Goal: Check status: Check status

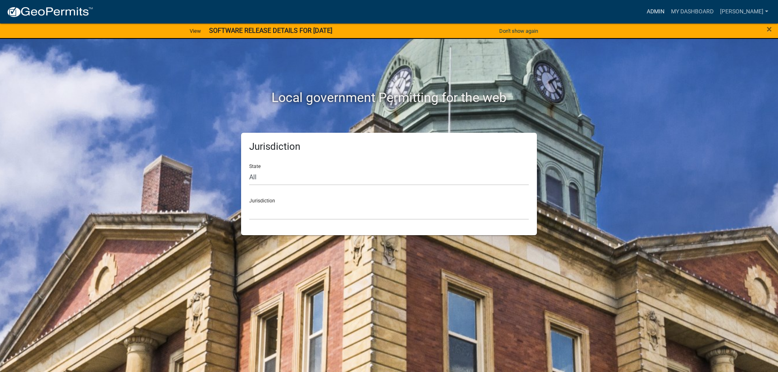
click at [654, 8] on link "Admin" at bounding box center [655, 11] width 24 height 15
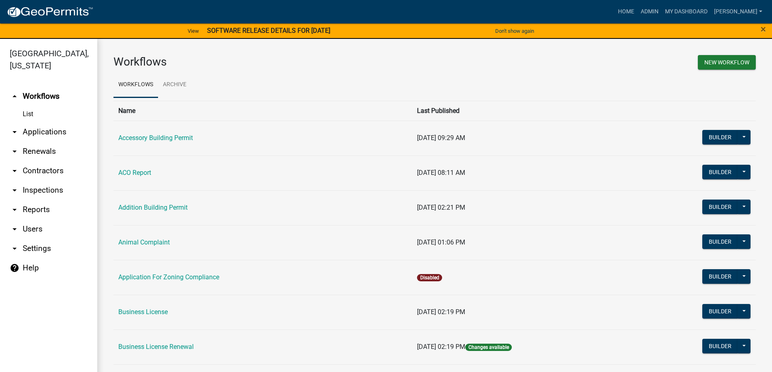
click at [35, 128] on link "arrow_drop_down Applications" at bounding box center [48, 131] width 97 height 19
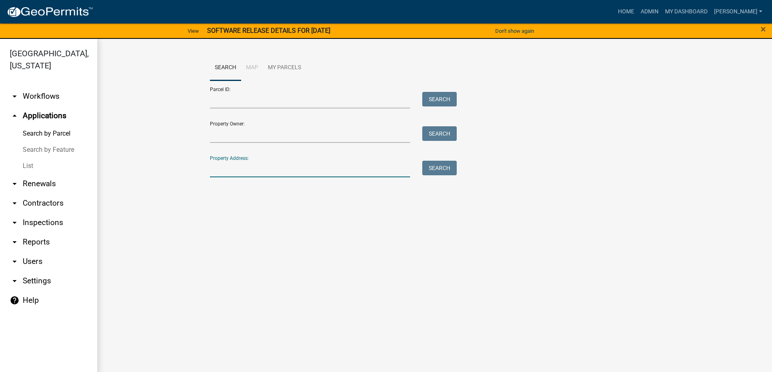
click at [241, 172] on input "Property Address:" at bounding box center [310, 169] width 201 height 17
type input "1101"
click at [448, 166] on button "Search" at bounding box center [439, 168] width 34 height 15
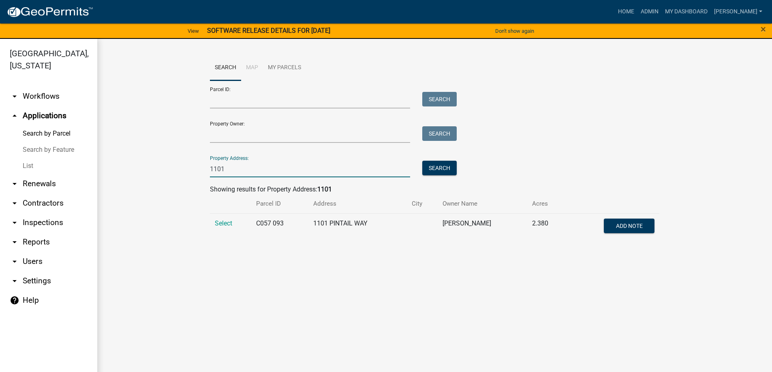
drag, startPoint x: 251, startPoint y: 168, endPoint x: 172, endPoint y: 173, distance: 79.2
click at [172, 173] on wm-workflow-application-search-view "Search Map My Parcels Parcel ID: Search Property Owner: Search Property Address…" at bounding box center [434, 151] width 642 height 192
click at [34, 168] on link "List" at bounding box center [48, 166] width 97 height 16
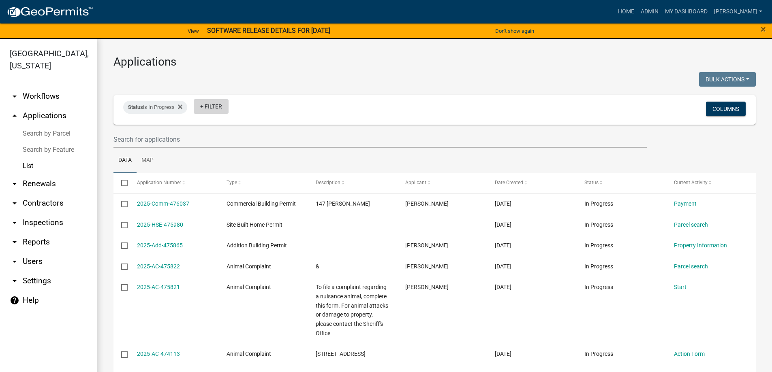
click at [217, 107] on link "+ Filter" at bounding box center [211, 106] width 35 height 15
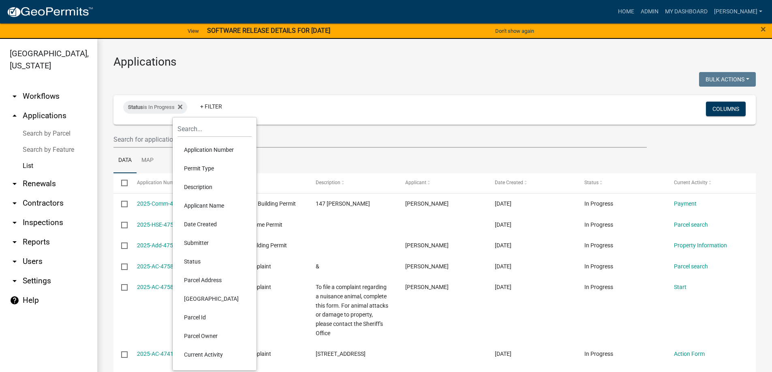
click at [211, 164] on li "Permit Type" at bounding box center [214, 168] width 74 height 19
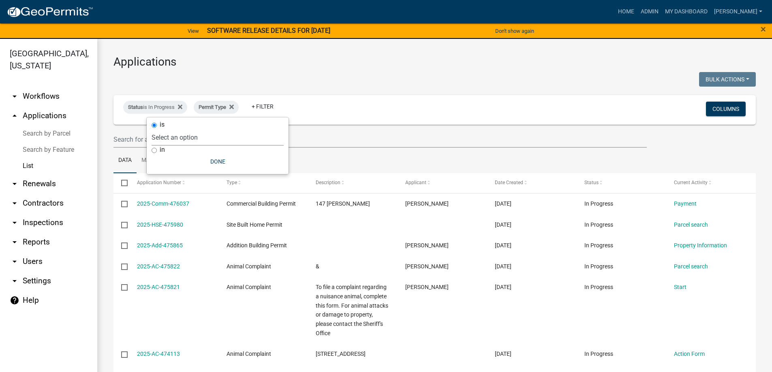
click at [205, 135] on select "Select an option Accessory Building Permit ACO Report Addition Building Permit …" at bounding box center [217, 137] width 132 height 17
select select "356bfef9-9019-4a37-af47-687d61d996be"
click at [186, 129] on select "Select an option Accessory Building Permit ACO Report Addition Building Permit …" at bounding box center [217, 137] width 132 height 17
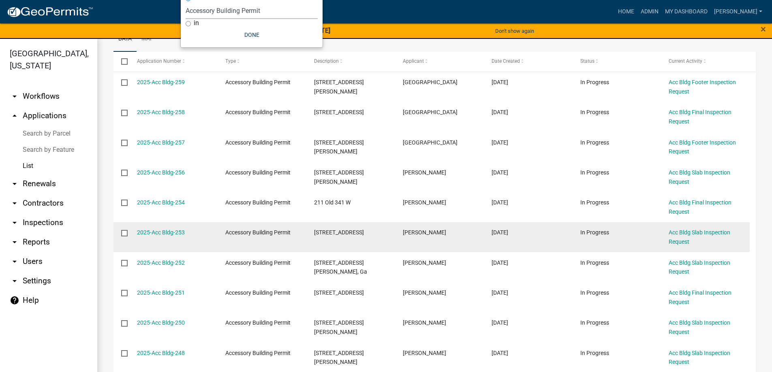
scroll to position [162, 0]
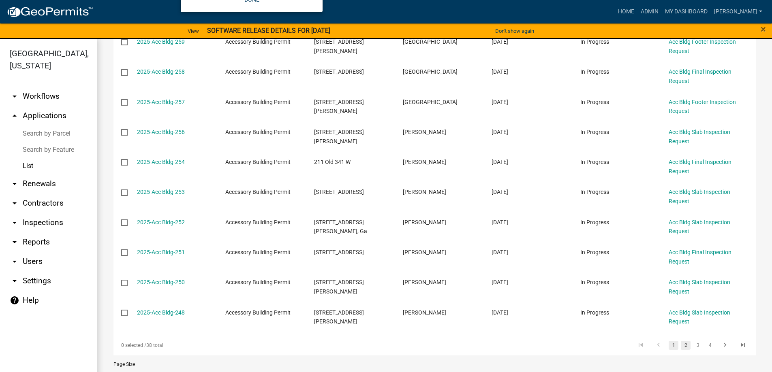
click at [681, 344] on link "2" at bounding box center [686, 345] width 10 height 9
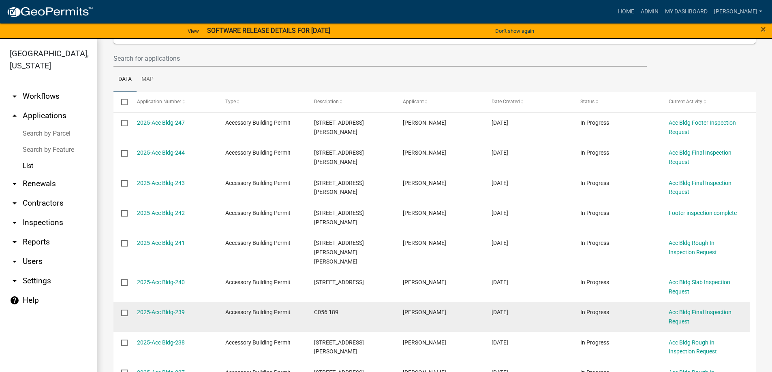
scroll to position [186, 0]
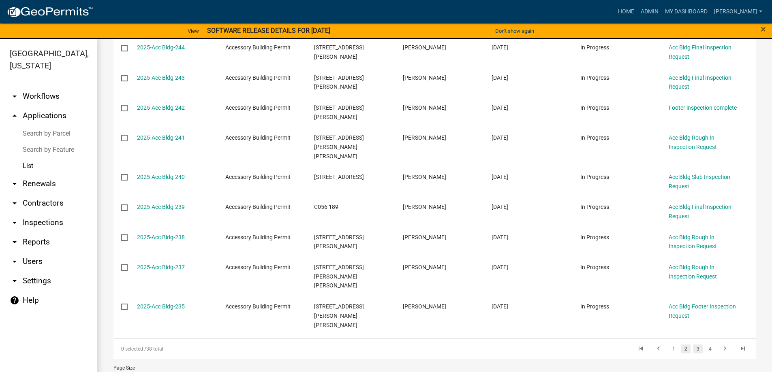
click at [693, 345] on link "3" at bounding box center [698, 349] width 10 height 9
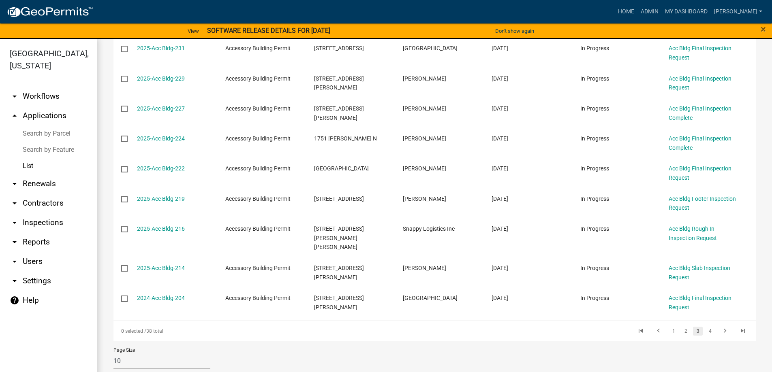
scroll to position [186, 0]
click at [705, 326] on link "4" at bounding box center [710, 330] width 10 height 9
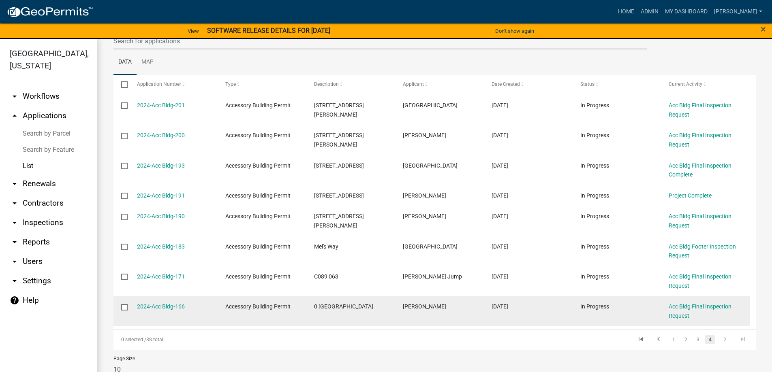
scroll to position [117, 0]
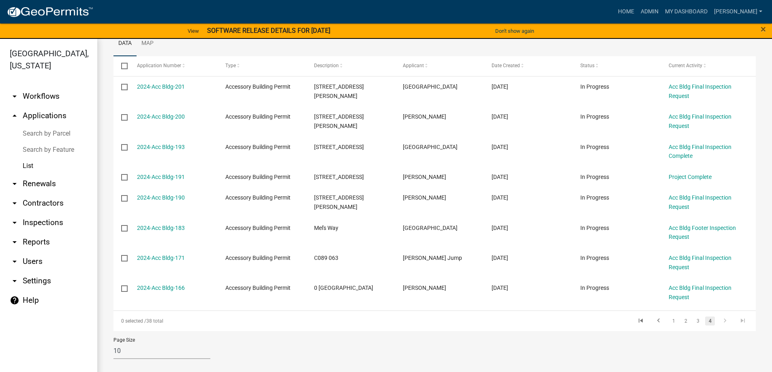
click at [719, 319] on icon "go to next page" at bounding box center [724, 322] width 11 height 10
click at [693, 320] on link "3" at bounding box center [698, 321] width 10 height 9
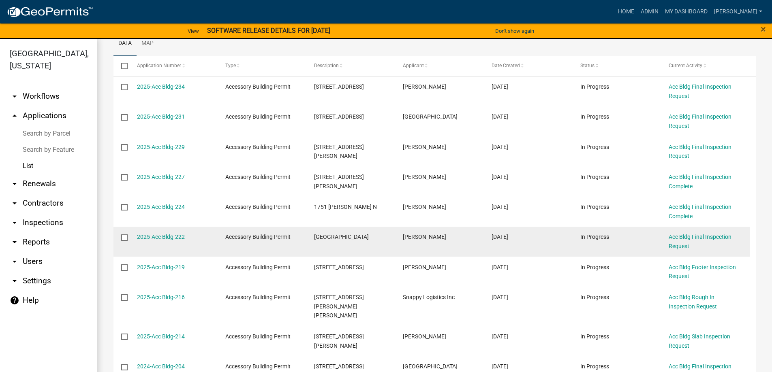
scroll to position [186, 0]
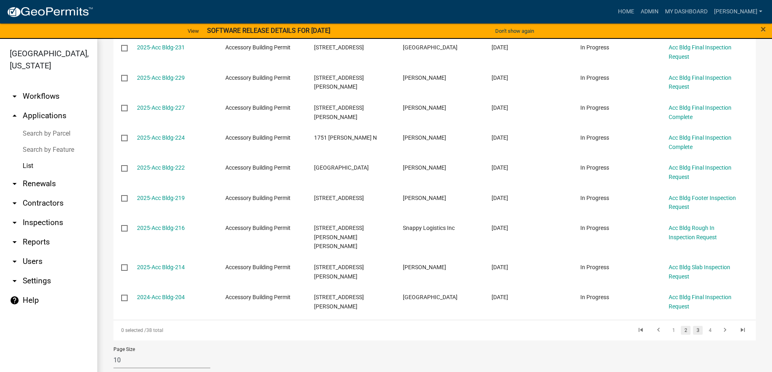
click at [681, 326] on link "2" at bounding box center [686, 330] width 10 height 9
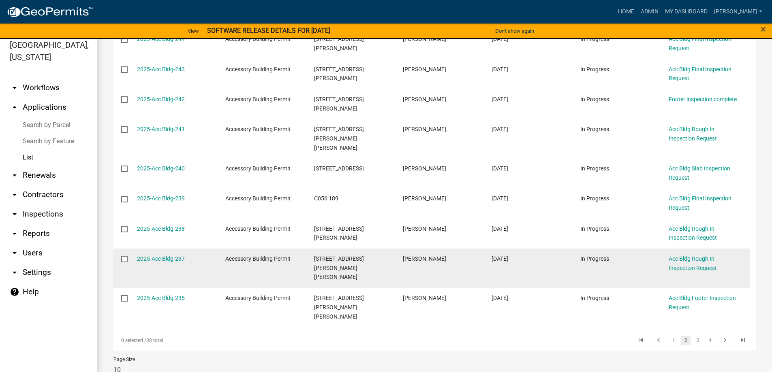
scroll to position [10, 0]
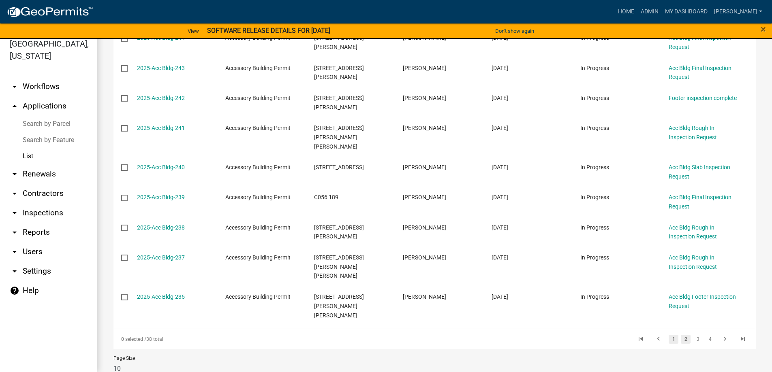
click at [668, 335] on link "1" at bounding box center [673, 339] width 10 height 9
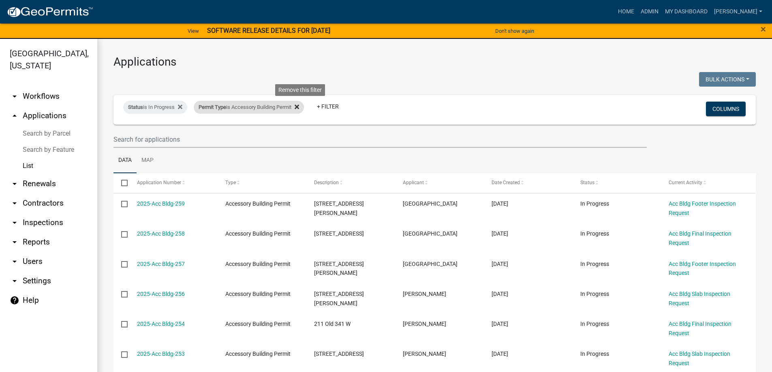
click at [299, 109] on icon at bounding box center [296, 107] width 4 height 6
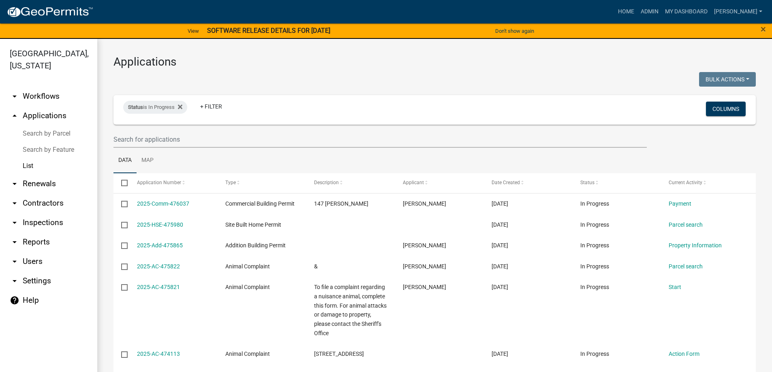
click at [26, 167] on link "List" at bounding box center [48, 166] width 97 height 16
click at [28, 165] on link "List" at bounding box center [48, 166] width 97 height 16
click at [185, 108] on div "Status is In Progress" at bounding box center [155, 107] width 64 height 13
select select "1"
click at [30, 164] on link "List" at bounding box center [48, 166] width 97 height 16
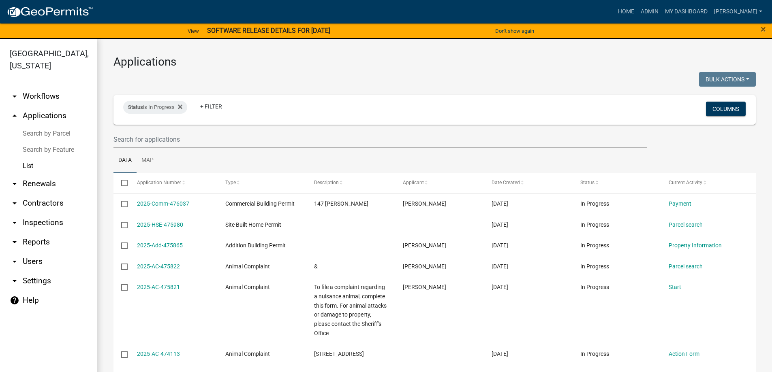
click at [58, 119] on link "arrow_drop_up Applications" at bounding box center [48, 115] width 97 height 19
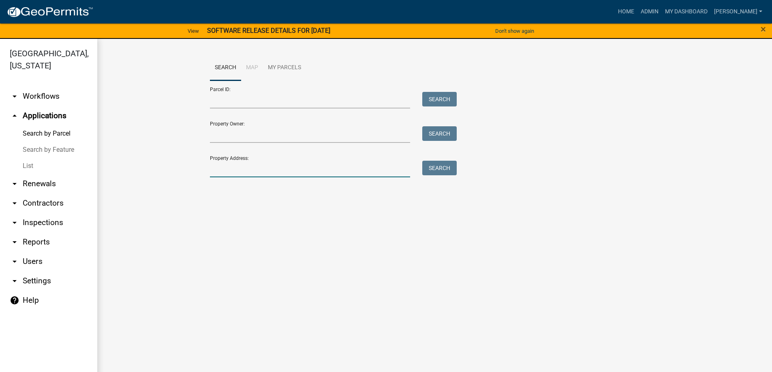
click at [275, 167] on input "Property Address:" at bounding box center [310, 169] width 201 height 17
type input "1001"
click at [447, 169] on button "Search" at bounding box center [439, 168] width 34 height 15
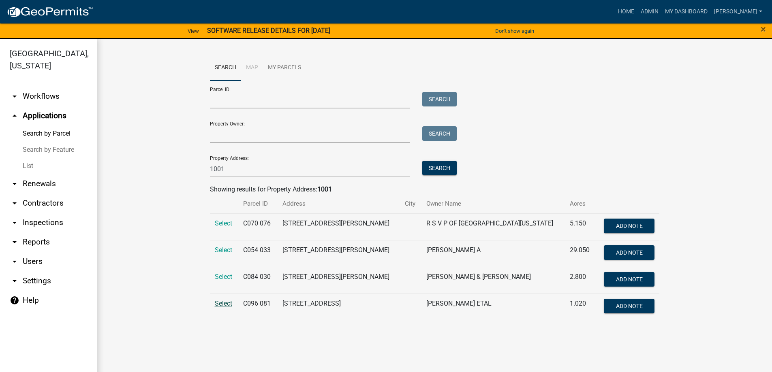
click at [220, 303] on span "Select" at bounding box center [223, 304] width 17 height 8
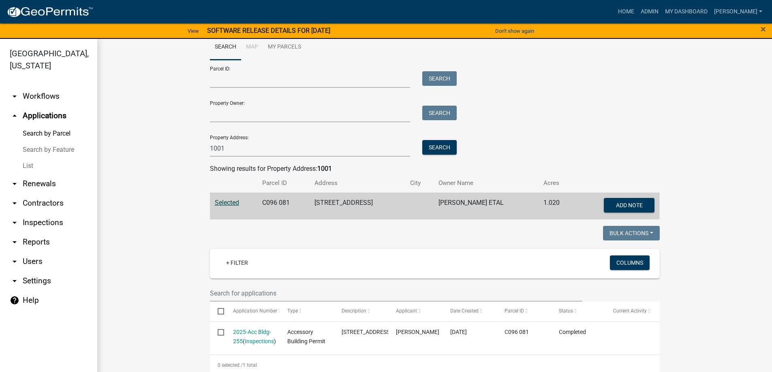
scroll to position [40, 0]
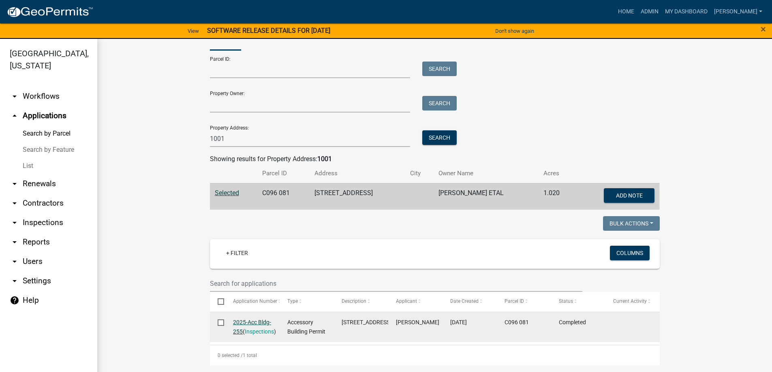
click at [237, 319] on link "2025-Acc Bldg-255" at bounding box center [252, 327] width 38 height 16
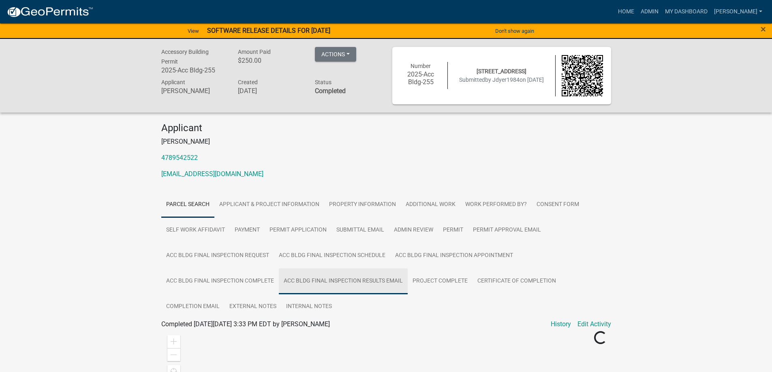
click at [337, 282] on link "Acc Bldg Final Inspection Results Email" at bounding box center [343, 282] width 129 height 26
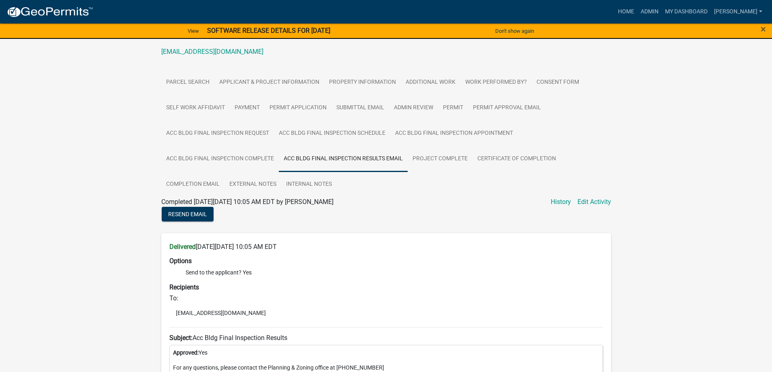
scroll to position [122, 0]
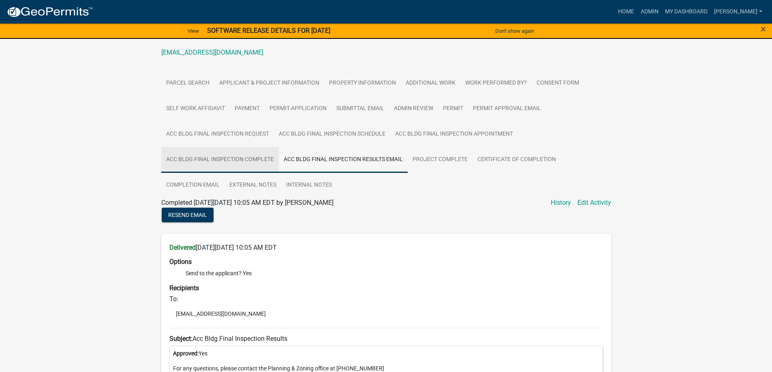
click at [230, 158] on link "Acc Bldg Final Inspection Complete" at bounding box center [219, 160] width 117 height 26
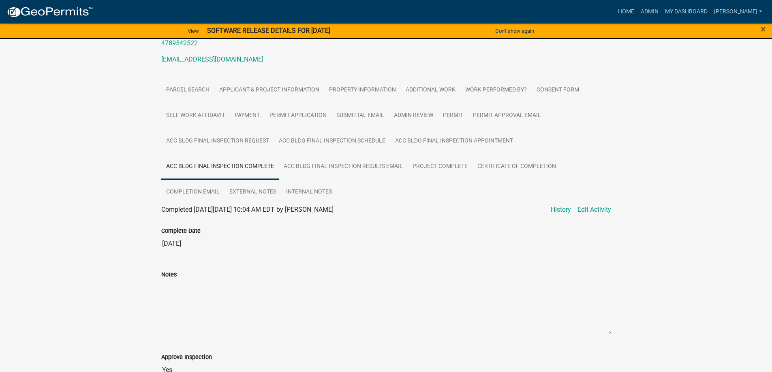
scroll to position [114, 0]
click at [458, 143] on link "Acc Bldg Final Inspection Appointment" at bounding box center [454, 142] width 128 height 26
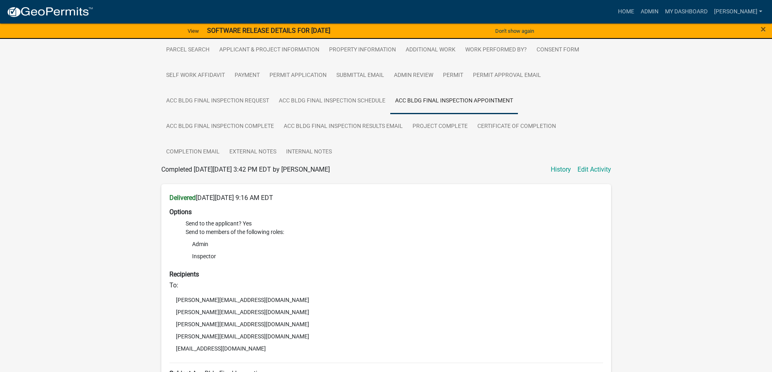
scroll to position [74, 0]
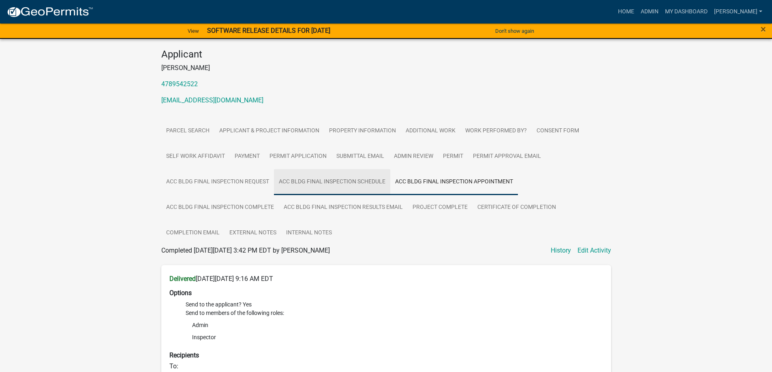
click at [335, 185] on link "Acc Bldg Final Inspection Schedule" at bounding box center [332, 182] width 116 height 26
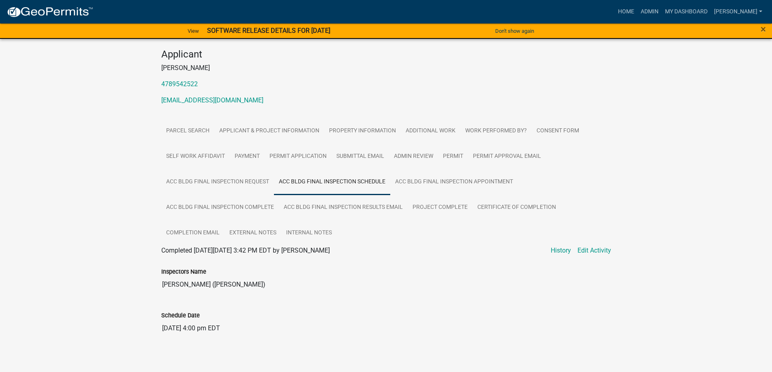
scroll to position [79, 0]
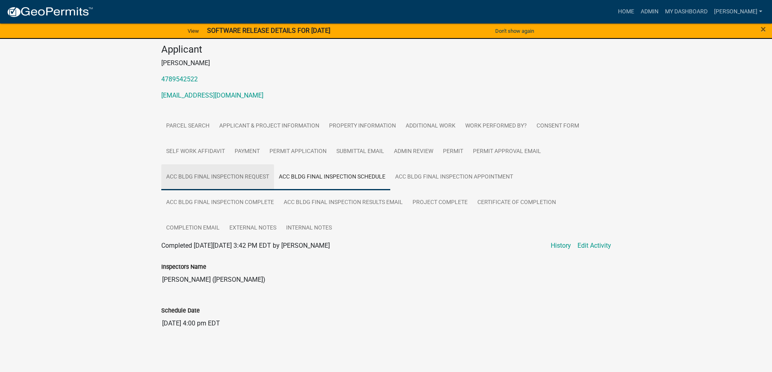
click at [238, 172] on link "Acc Bldg Final Inspection Request" at bounding box center [217, 177] width 113 height 26
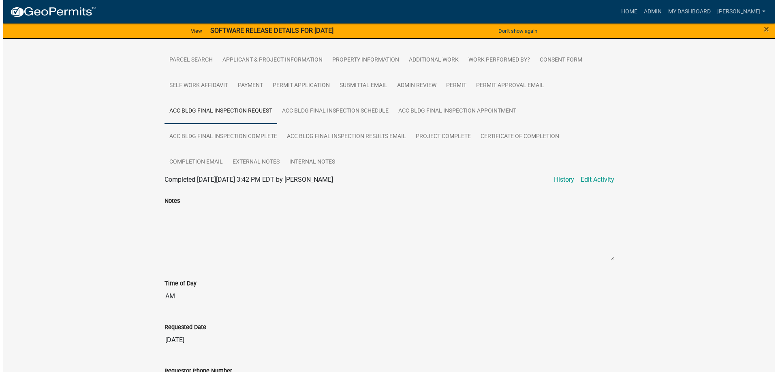
scroll to position [72, 0]
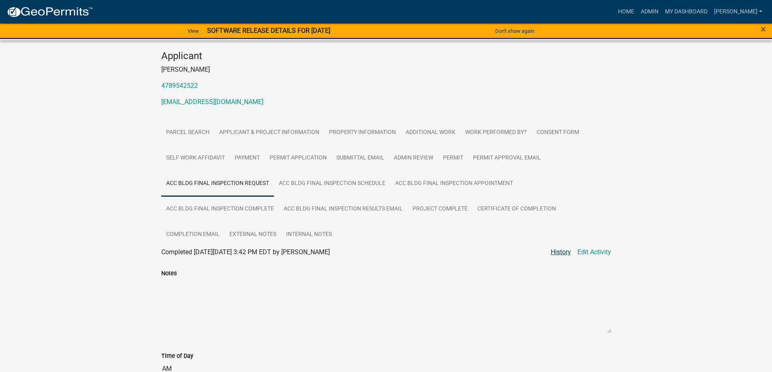
click at [565, 254] on link "History" at bounding box center [560, 252] width 20 height 10
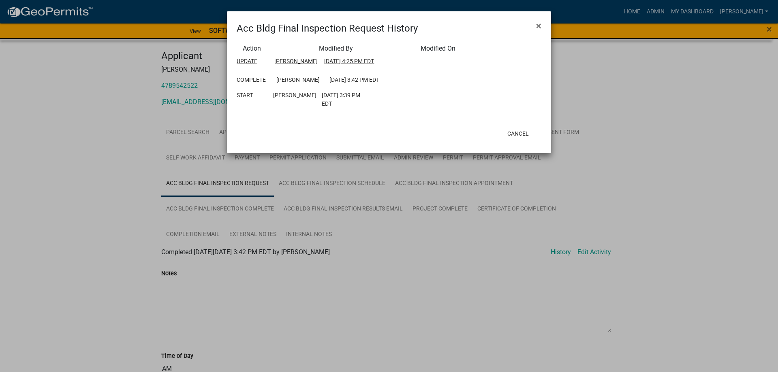
click at [256, 59] on div "Update" at bounding box center [249, 61] width 38 height 9
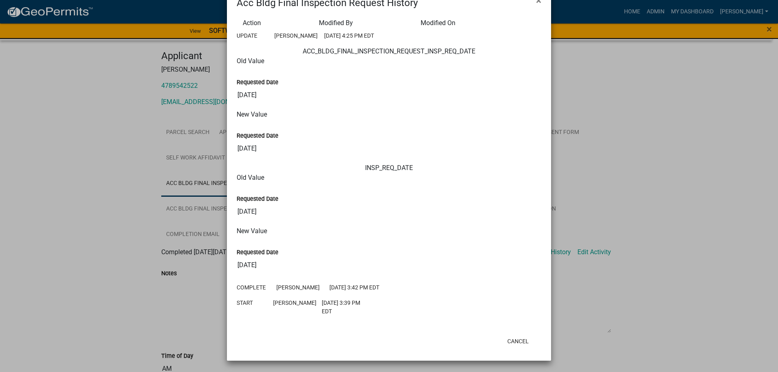
scroll to position [32, 0]
click at [510, 339] on button "Cancel" at bounding box center [518, 341] width 34 height 15
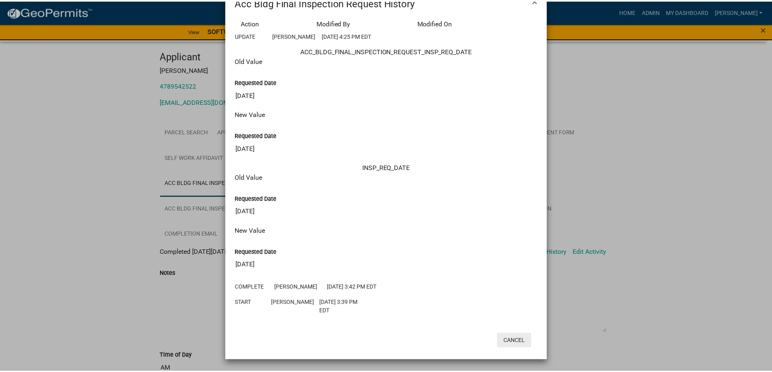
scroll to position [0, 0]
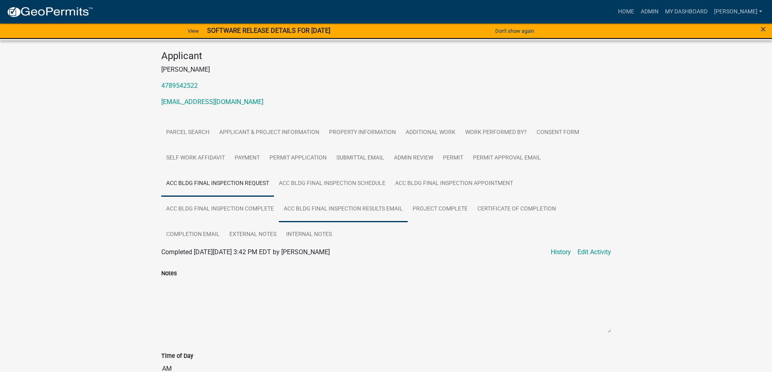
click at [381, 211] on link "Acc Bldg Final Inspection Results Email" at bounding box center [343, 209] width 129 height 26
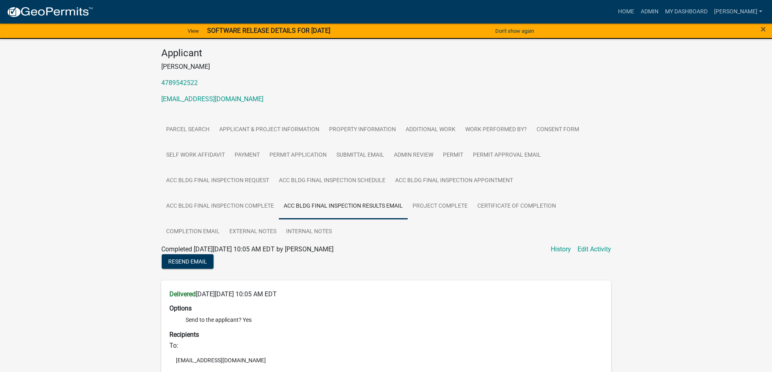
scroll to position [32, 0]
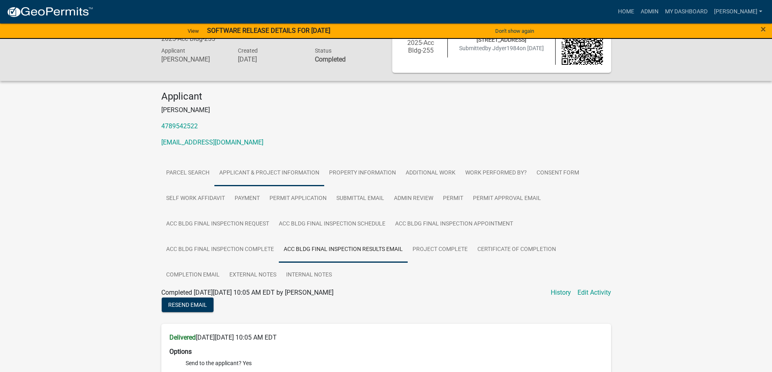
click at [247, 173] on link "Applicant & Project Information" at bounding box center [269, 173] width 110 height 26
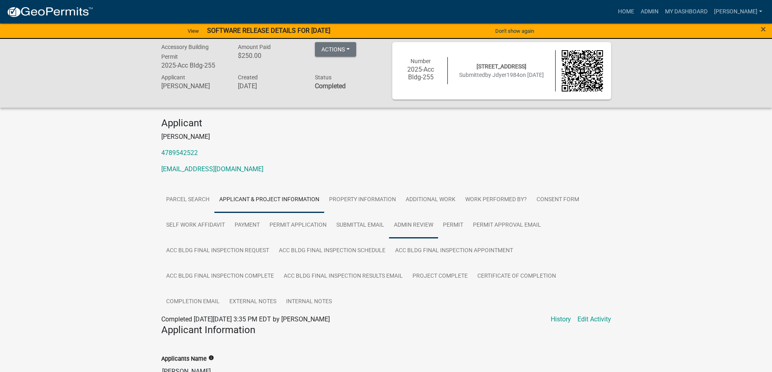
scroll to position [0, 0]
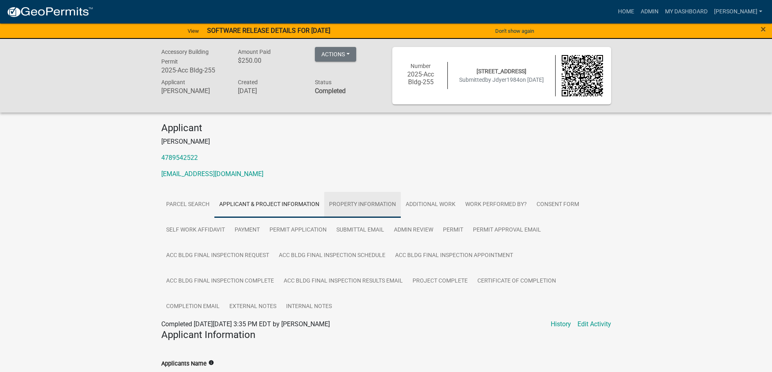
click at [383, 201] on link "Property Information" at bounding box center [362, 205] width 77 height 26
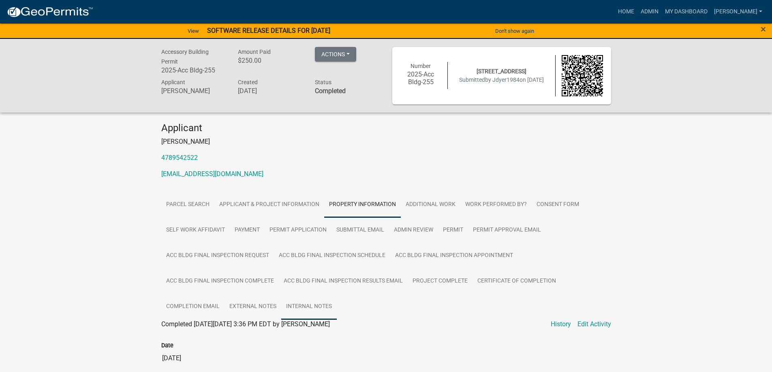
click at [321, 309] on link "Internal Notes" at bounding box center [308, 307] width 55 height 26
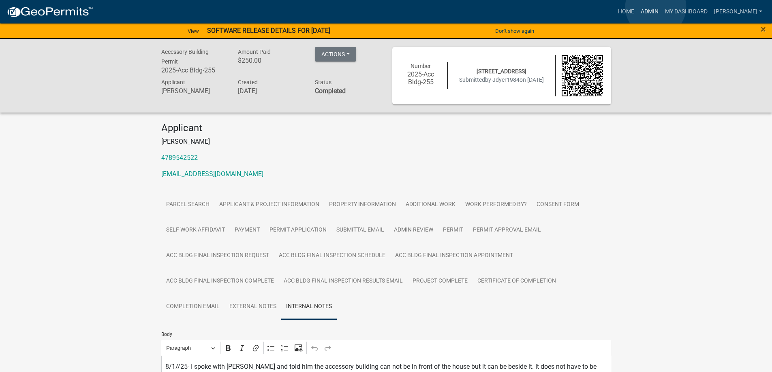
click at [655, 7] on link "Admin" at bounding box center [649, 11] width 24 height 15
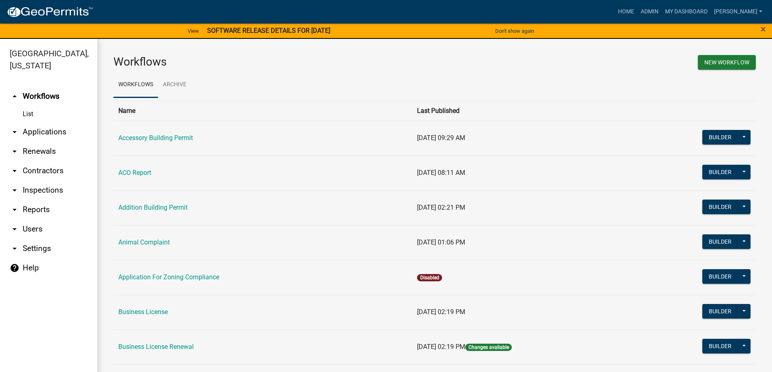
click at [56, 134] on link "arrow_drop_down Applications" at bounding box center [48, 131] width 97 height 19
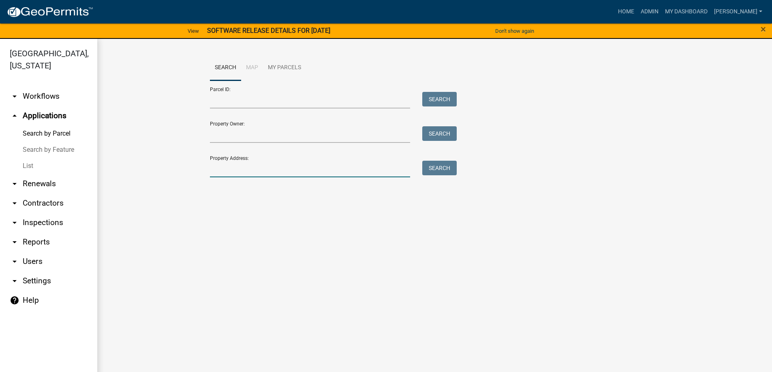
click at [273, 171] on input "Property Address:" at bounding box center [310, 169] width 201 height 17
type input "3610 [PERSON_NAME]"
click at [454, 167] on button "Search" at bounding box center [439, 168] width 34 height 15
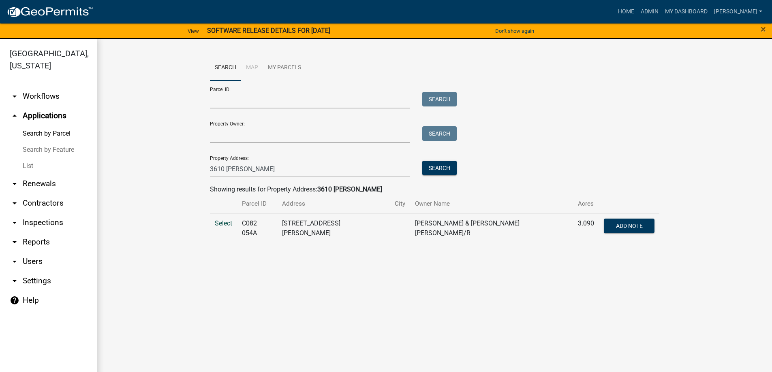
click at [218, 225] on span "Select" at bounding box center [223, 224] width 17 height 8
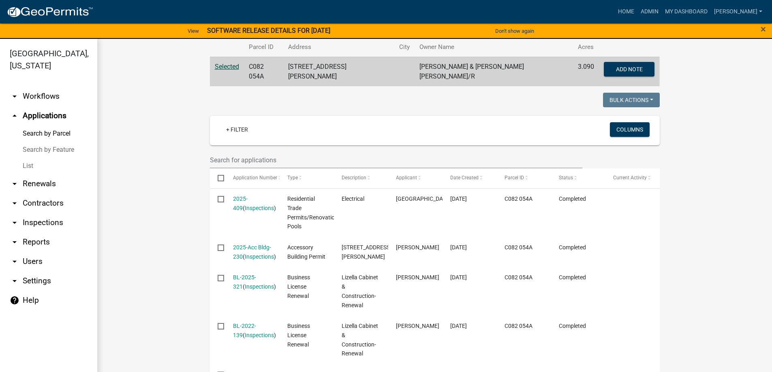
scroll to position [162, 0]
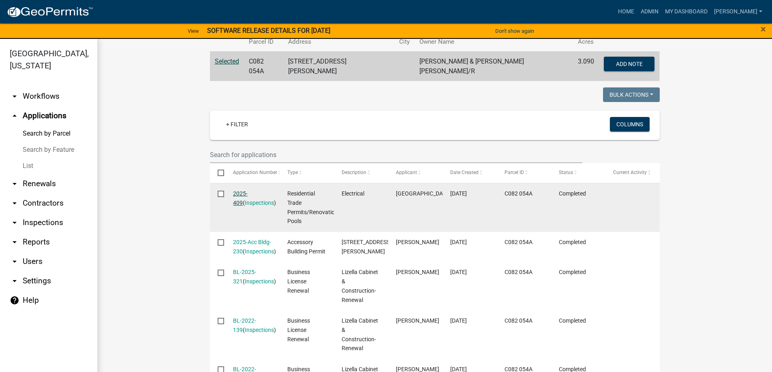
click at [235, 191] on link "2025-409" at bounding box center [240, 198] width 15 height 16
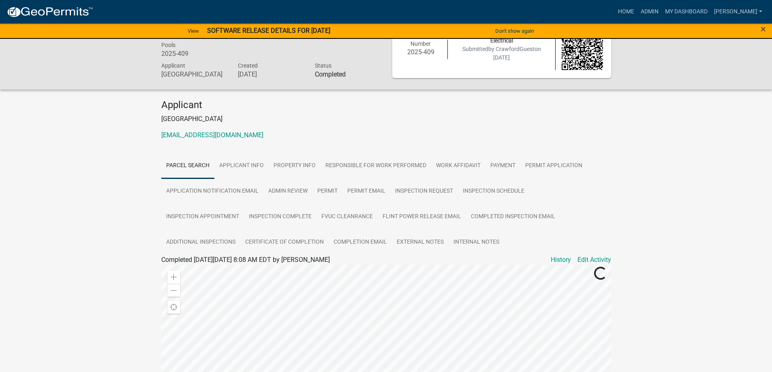
scroll to position [41, 0]
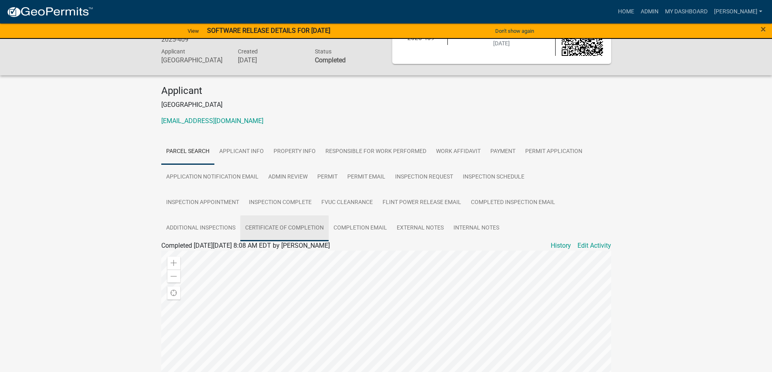
click at [259, 228] on link "Certificate of Completion" at bounding box center [284, 228] width 88 height 26
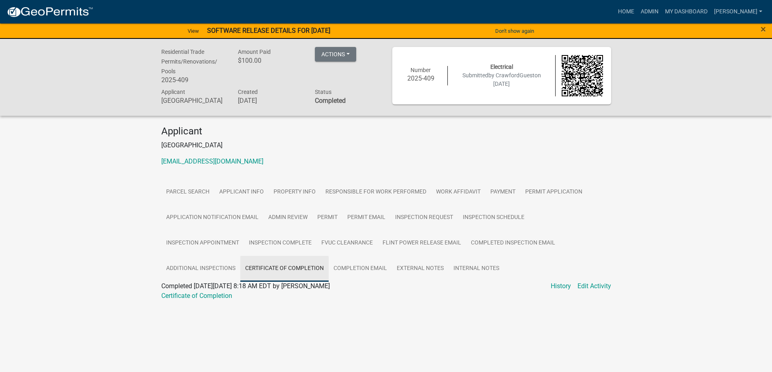
scroll to position [0, 0]
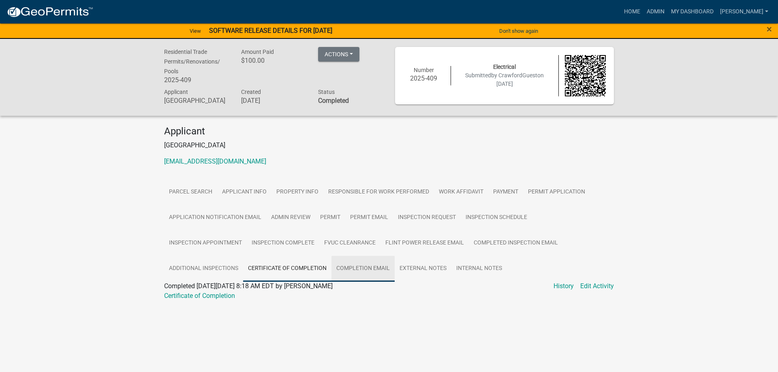
click at [345, 272] on link "Completion Email" at bounding box center [362, 269] width 63 height 26
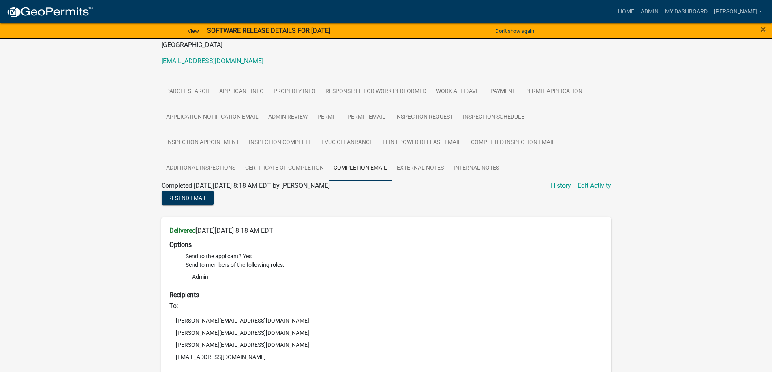
scroll to position [98, 0]
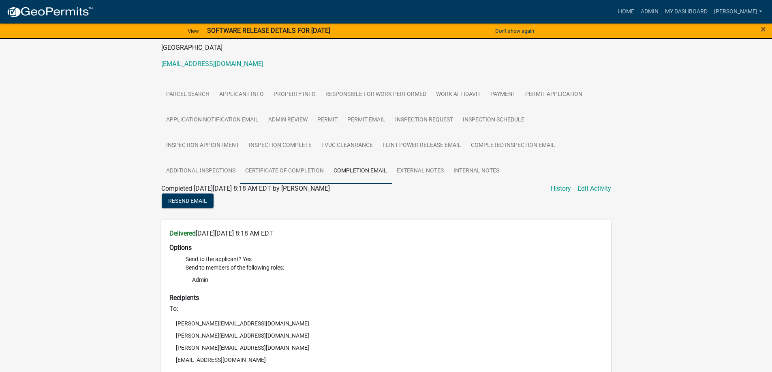
click at [307, 173] on link "Certificate of Completion" at bounding box center [284, 171] width 88 height 26
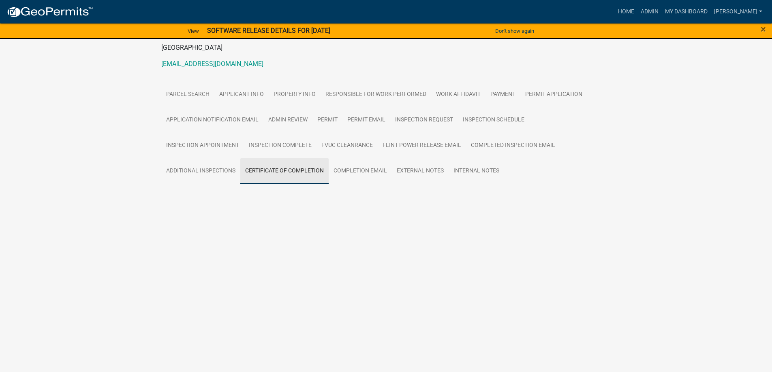
scroll to position [0, 0]
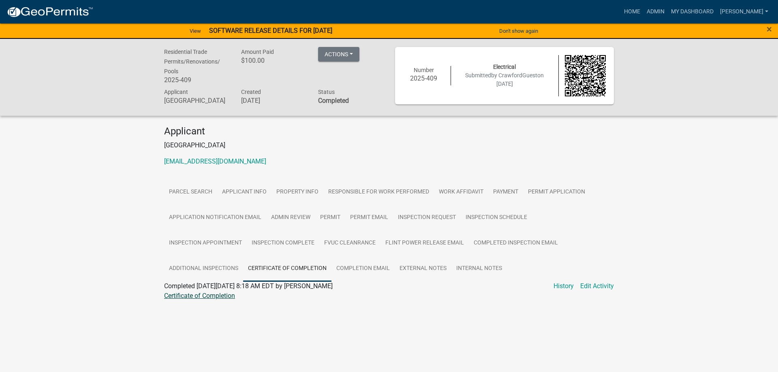
click at [187, 295] on link "Certificate of Completion" at bounding box center [199, 296] width 71 height 8
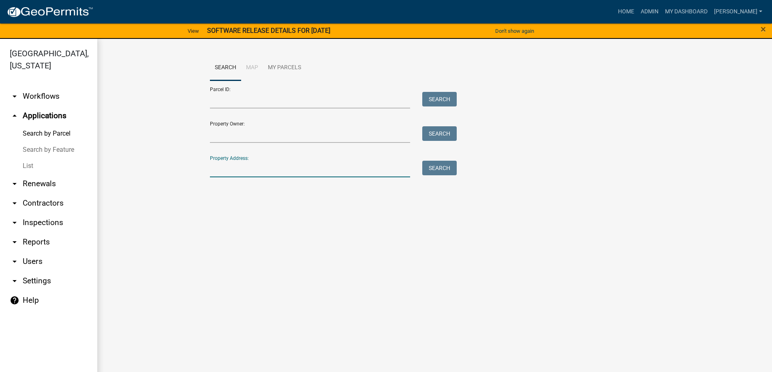
click at [257, 175] on input "Property Address:" at bounding box center [310, 169] width 201 height 17
click at [449, 163] on button "Search" at bounding box center [439, 168] width 34 height 15
drag, startPoint x: 238, startPoint y: 169, endPoint x: 183, endPoint y: 167, distance: 55.1
click at [183, 167] on wm-workflow-application-search-view "Search Map My Parcels Parcel ID: Search Property Owner: Search Property Address…" at bounding box center [434, 133] width 642 height 156
drag, startPoint x: 252, startPoint y: 165, endPoint x: 195, endPoint y: 169, distance: 57.2
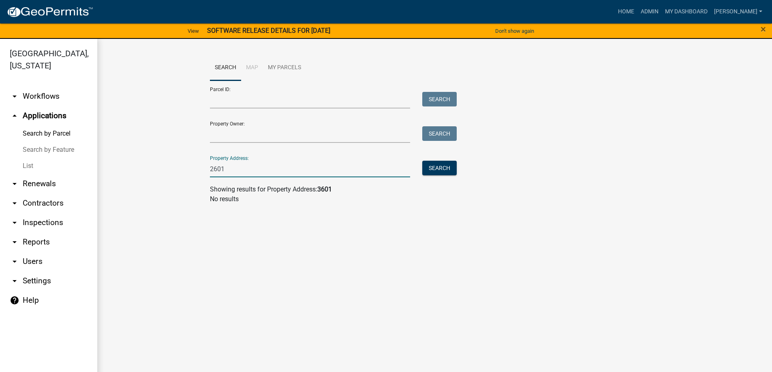
click at [195, 169] on wm-workflow-application-search-view "Search Map My Parcels Parcel ID: Search Property Owner: Search Property Address…" at bounding box center [434, 133] width 642 height 156
click at [437, 170] on button "Search" at bounding box center [439, 168] width 34 height 15
drag, startPoint x: 274, startPoint y: 173, endPoint x: 149, endPoint y: 173, distance: 125.2
click at [149, 173] on wm-workflow-application-search-view "Search Map My Parcels Parcel ID: Search Property Owner: Search Property Address…" at bounding box center [434, 133] width 642 height 156
type input "[PERSON_NAME][GEOGRAPHIC_DATA]"
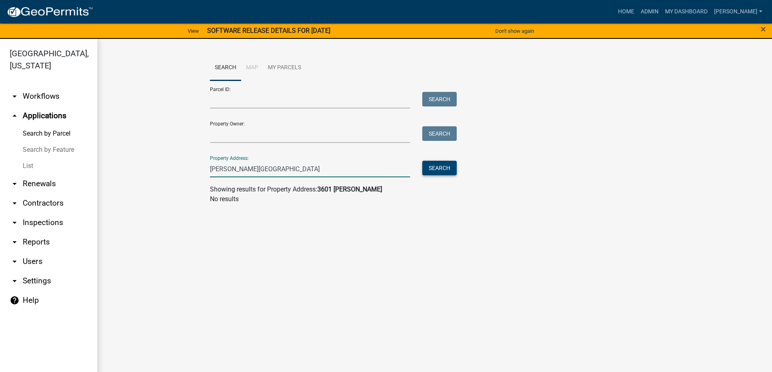
click at [446, 169] on button "Search" at bounding box center [439, 168] width 34 height 15
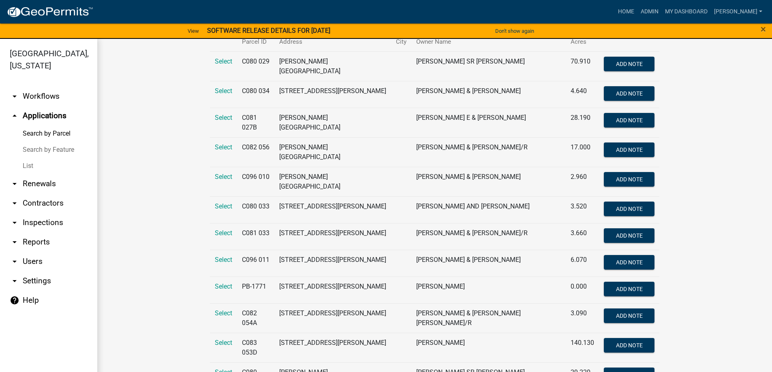
scroll to position [243, 0]
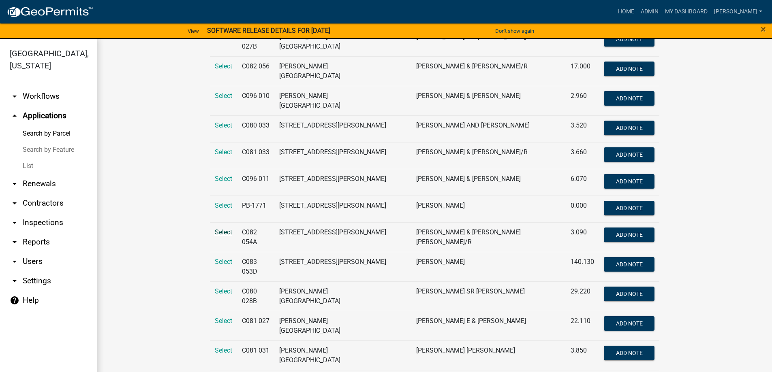
click at [217, 228] on span "Select" at bounding box center [223, 232] width 17 height 8
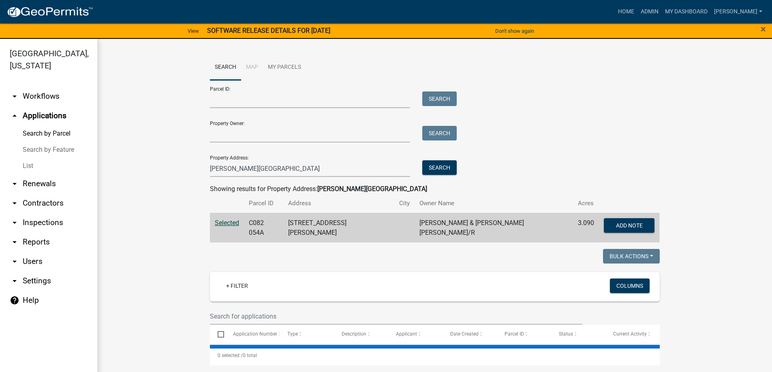
scroll to position [0, 0]
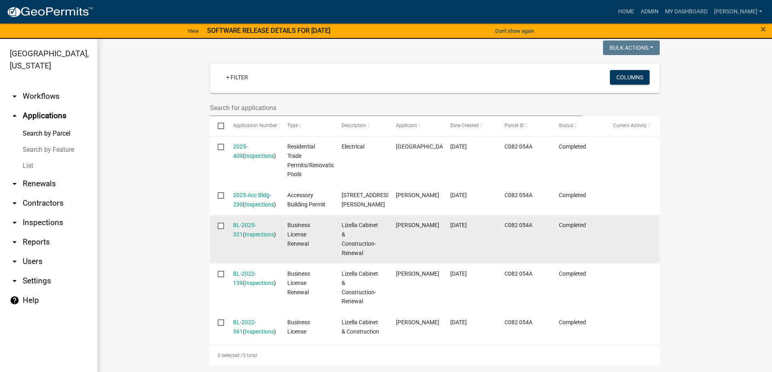
scroll to position [215, 0]
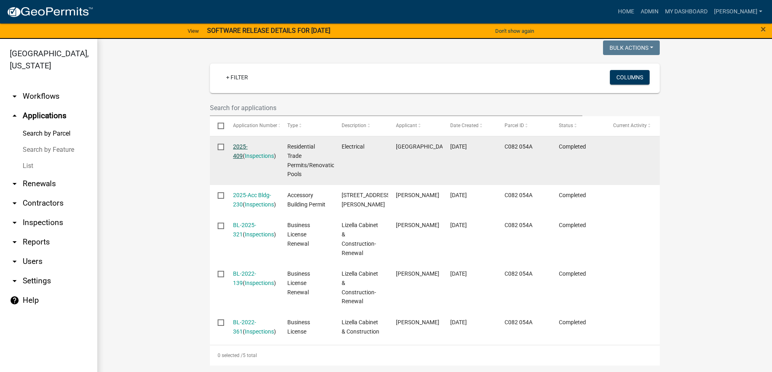
click at [244, 143] on link "2025-409" at bounding box center [240, 151] width 15 height 16
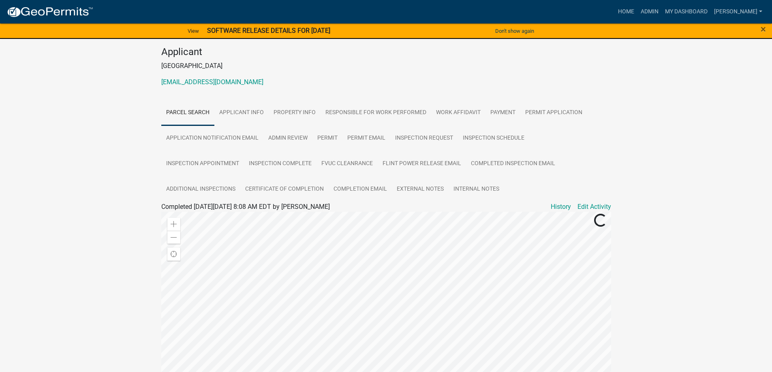
scroll to position [81, 0]
click at [293, 189] on link "Certificate of Completion" at bounding box center [284, 188] width 88 height 26
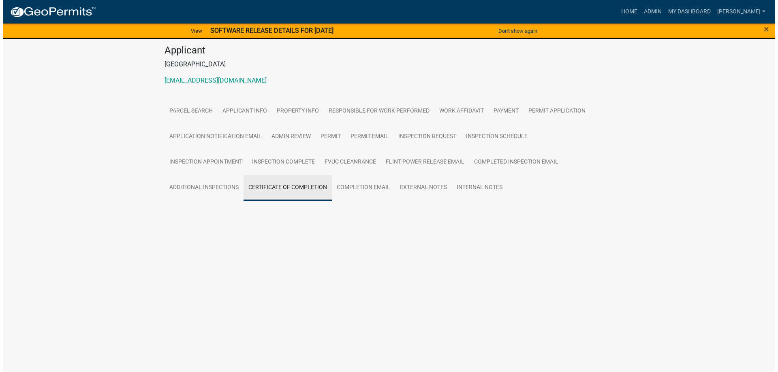
scroll to position [0, 0]
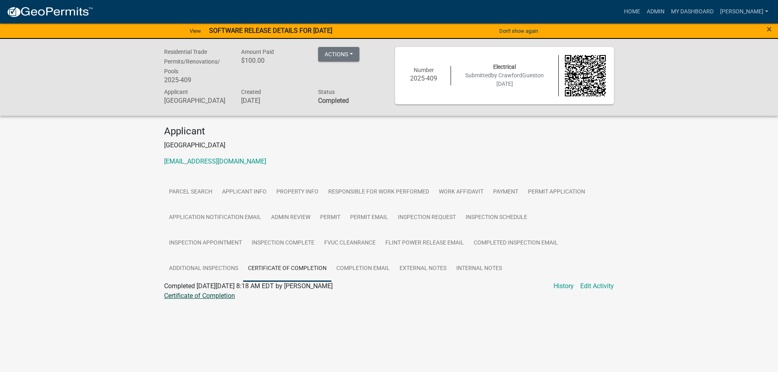
click at [193, 296] on link "Certificate of Completion" at bounding box center [199, 296] width 71 height 8
